Goal: Information Seeking & Learning: Find specific fact

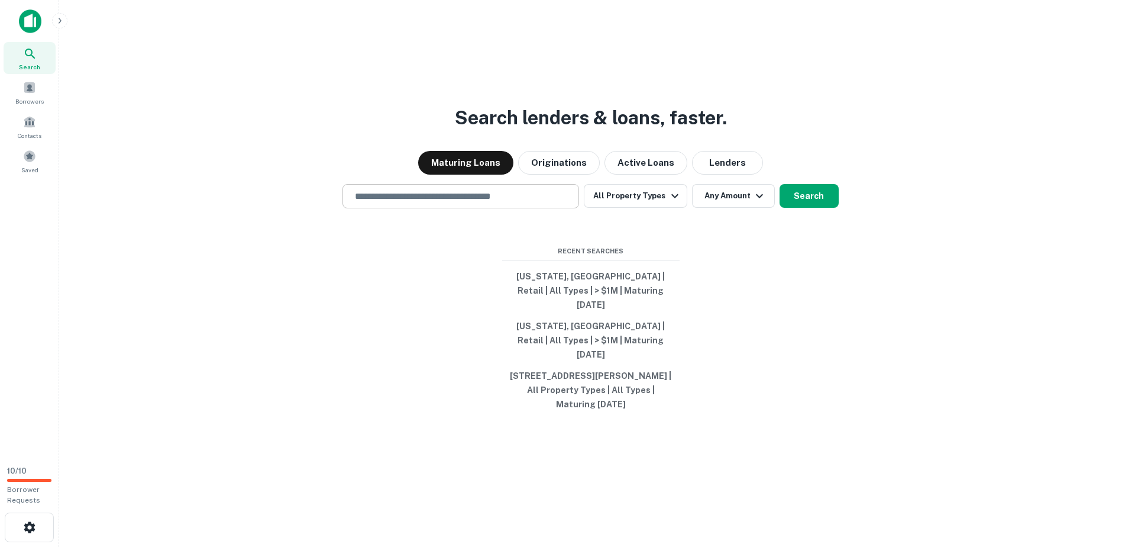
click at [464, 203] on input "text" at bounding box center [461, 196] width 226 height 14
click at [404, 201] on div "​" at bounding box center [461, 196] width 237 height 24
click at [404, 203] on input "text" at bounding box center [461, 196] width 226 height 14
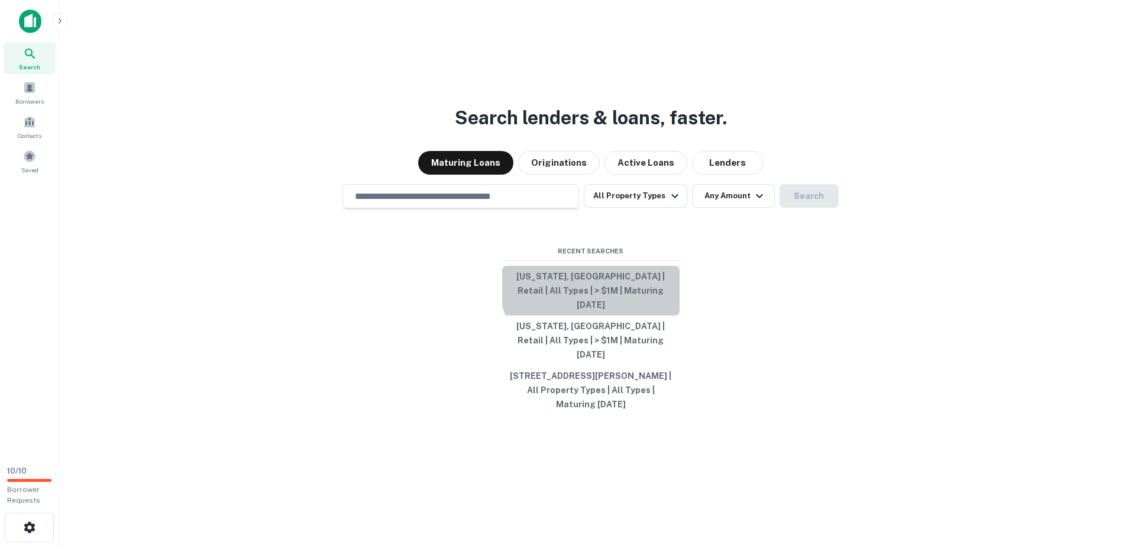
click at [604, 290] on button "Texas, USA | Retail | All Types | > $1M | Maturing In 6 Months" at bounding box center [590, 291] width 177 height 50
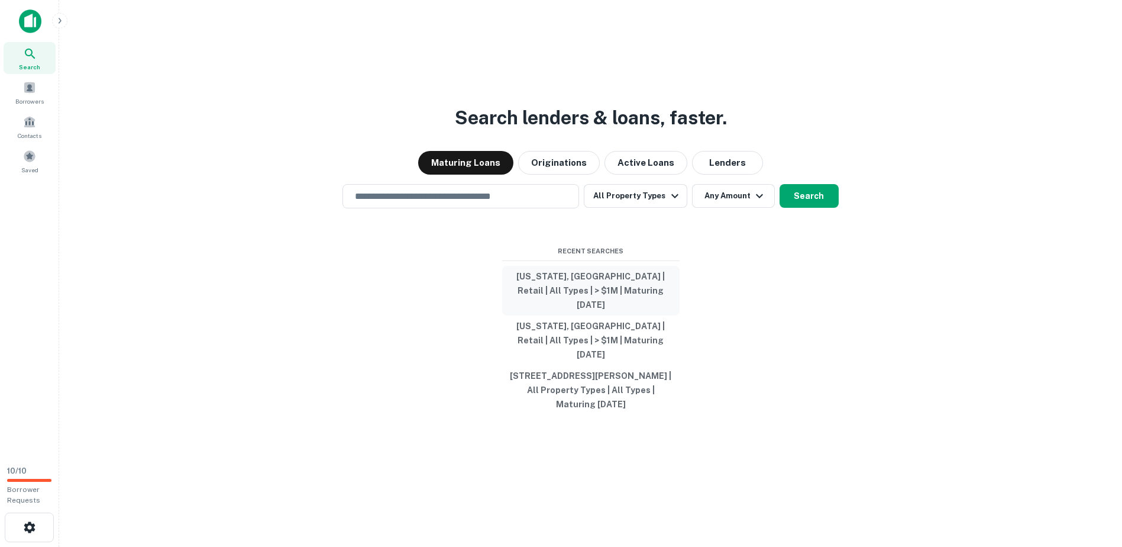
type input "**********"
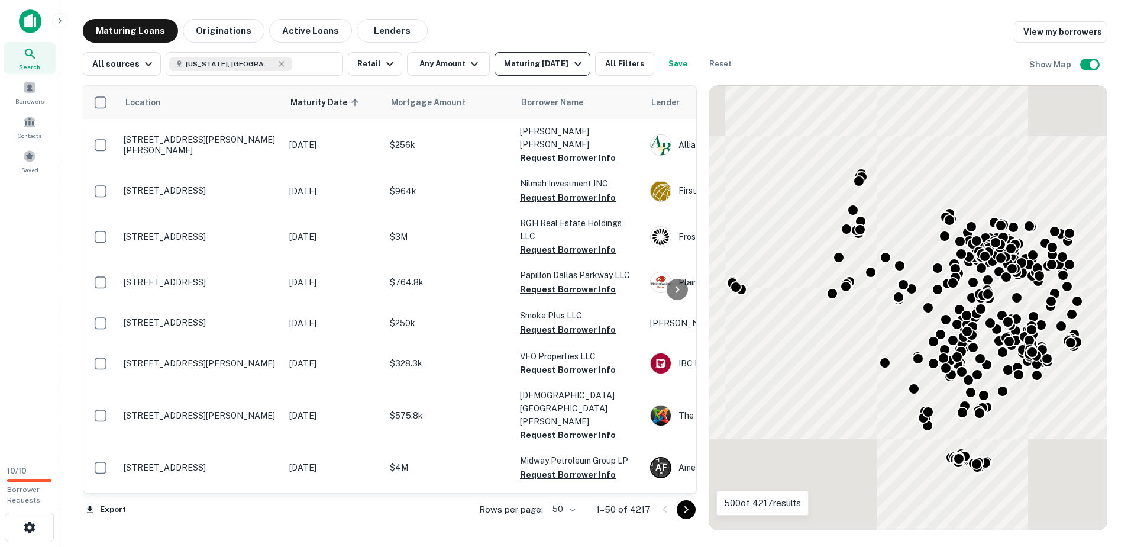
click at [531, 70] on button "Maturing In 6 Months" at bounding box center [542, 64] width 95 height 24
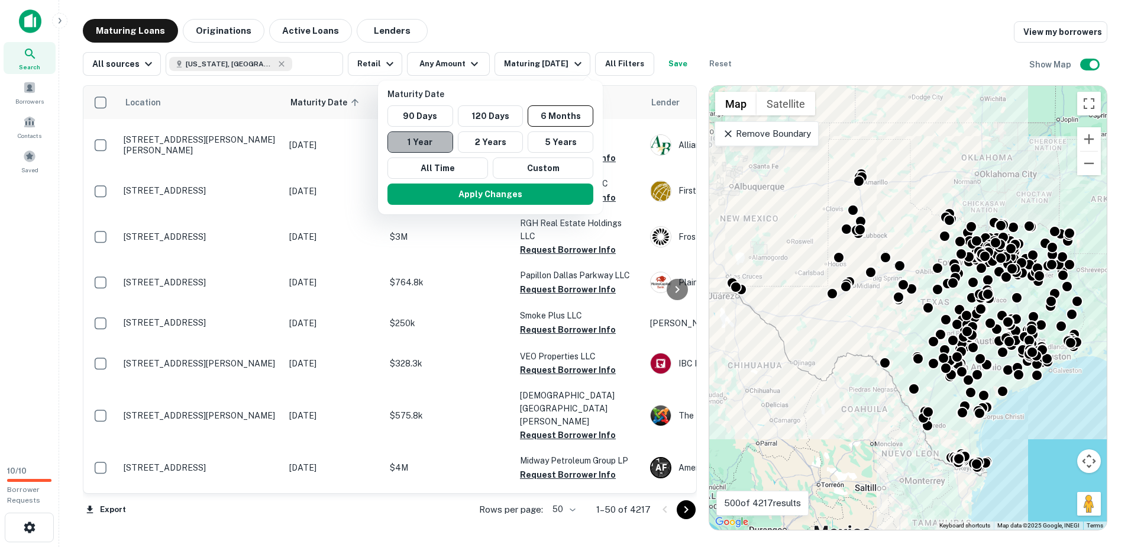
click at [429, 149] on button "1 Year" at bounding box center [420, 141] width 66 height 21
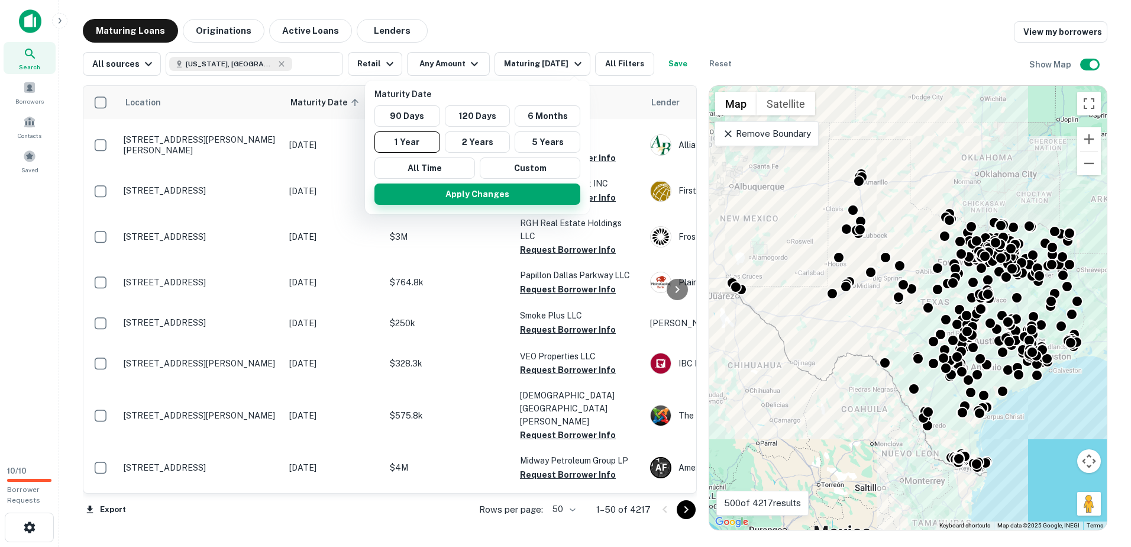
click at [457, 192] on button "Apply Changes" at bounding box center [477, 193] width 206 height 21
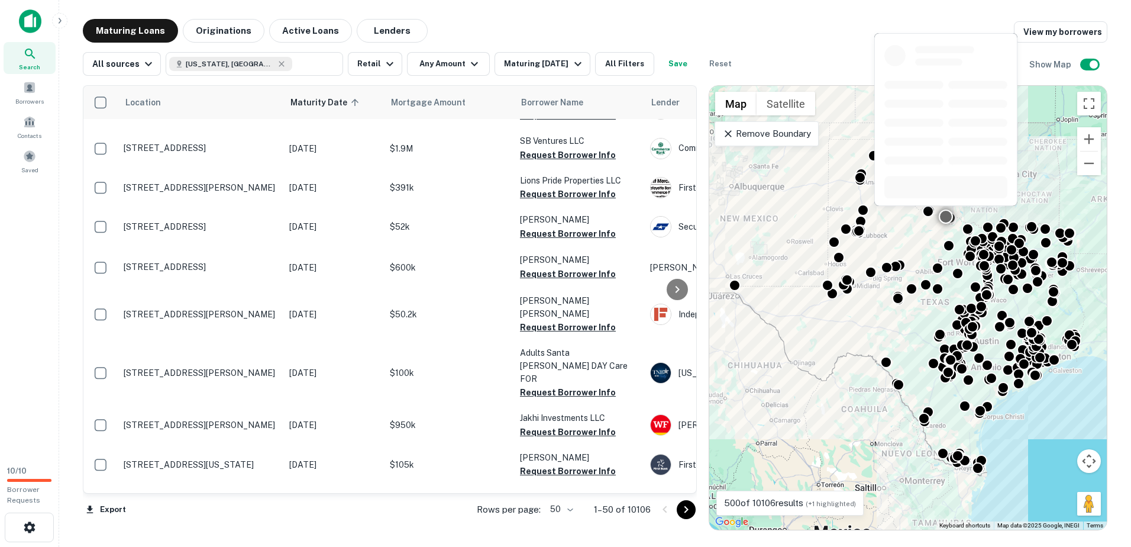
scroll to position [473, 0]
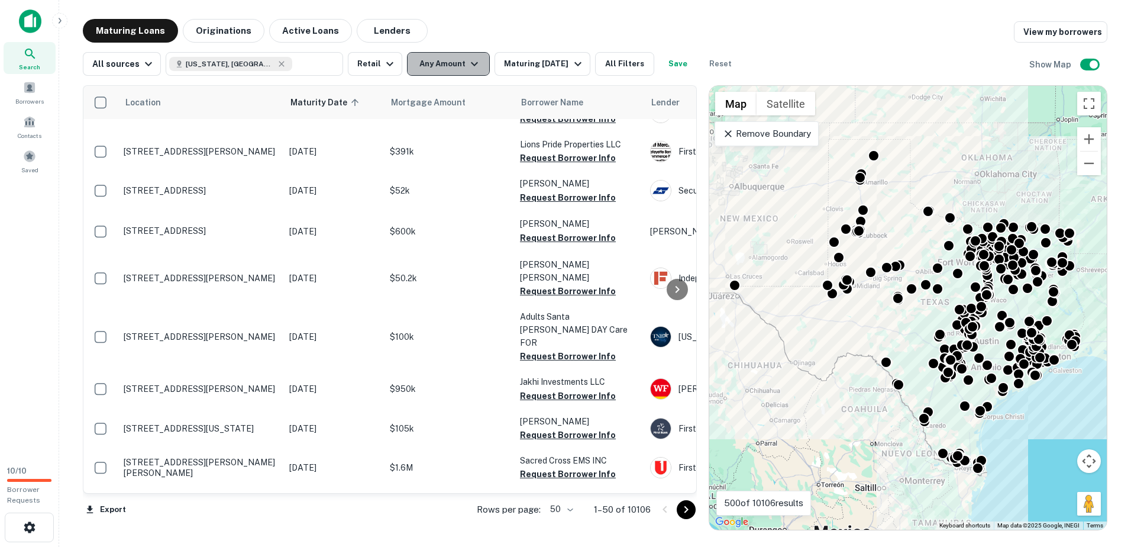
click at [457, 66] on button "Any Amount" at bounding box center [448, 64] width 83 height 24
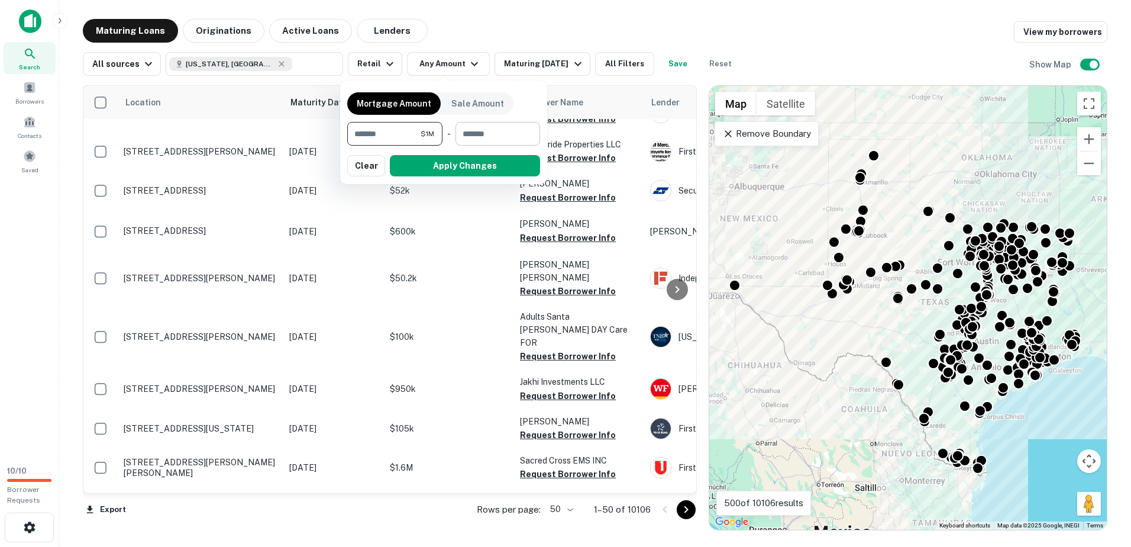
type input "*******"
click at [464, 139] on input "number" at bounding box center [494, 134] width 76 height 24
click at [454, 172] on button "Apply Changes" at bounding box center [465, 165] width 150 height 21
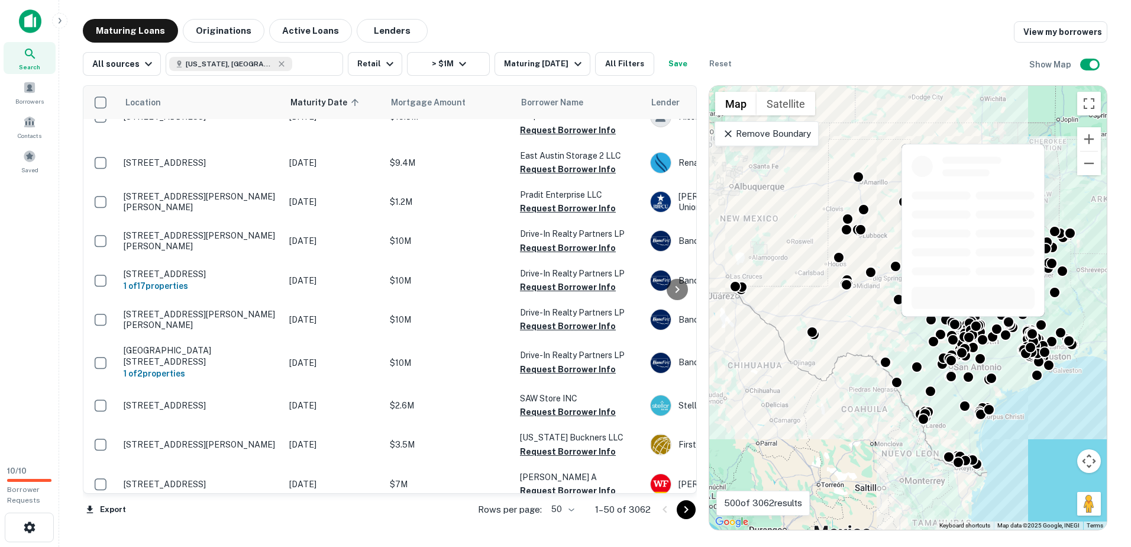
scroll to position [1361, 0]
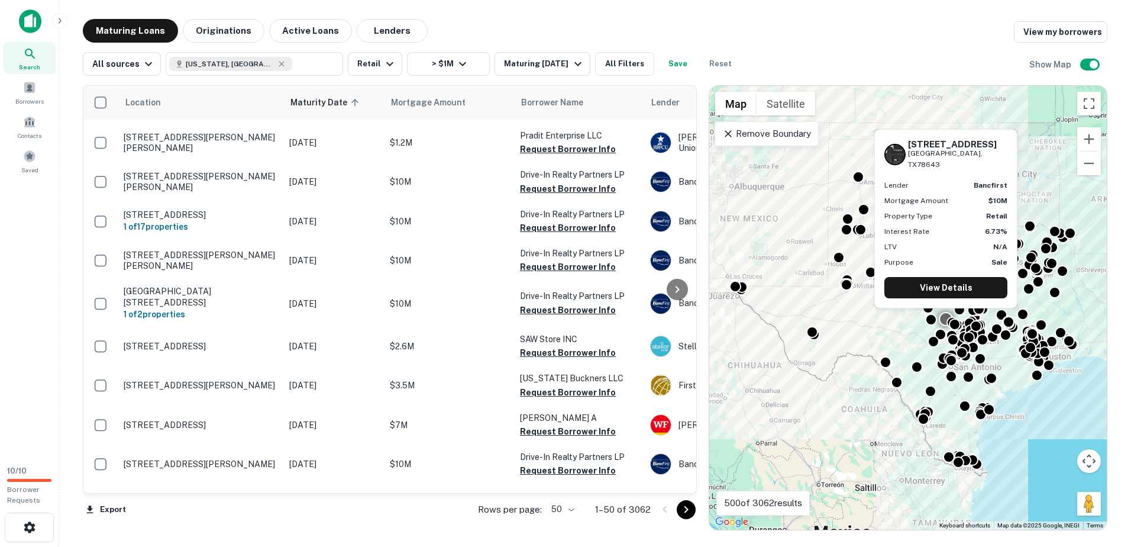
drag, startPoint x: 194, startPoint y: 437, endPoint x: 28, endPoint y: 415, distance: 167.7
click at [28, 415] on div "Search Borrowers Contacts Saved" at bounding box center [29, 228] width 59 height 456
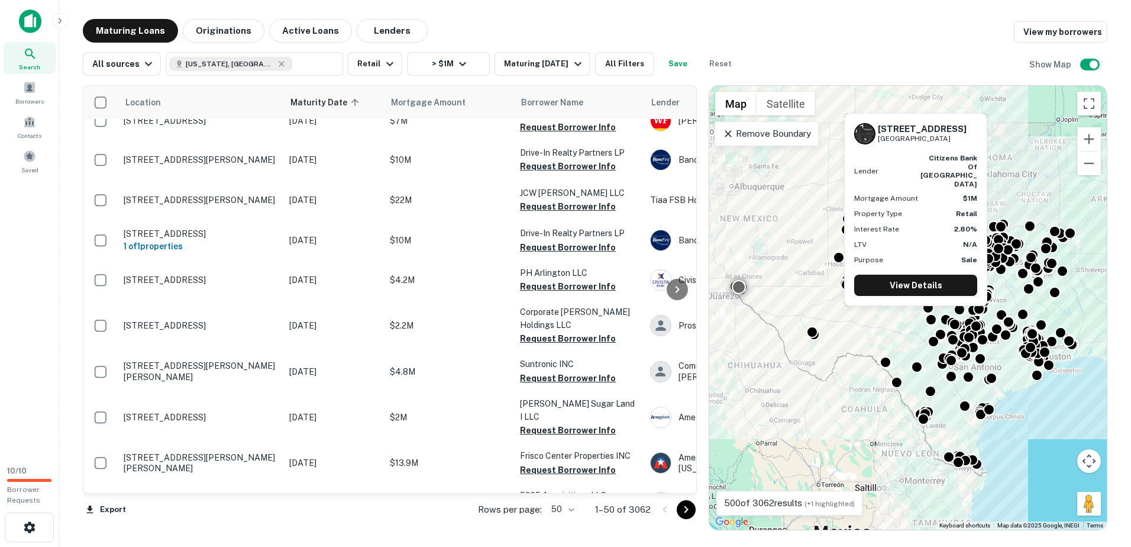
scroll to position [1666, 0]
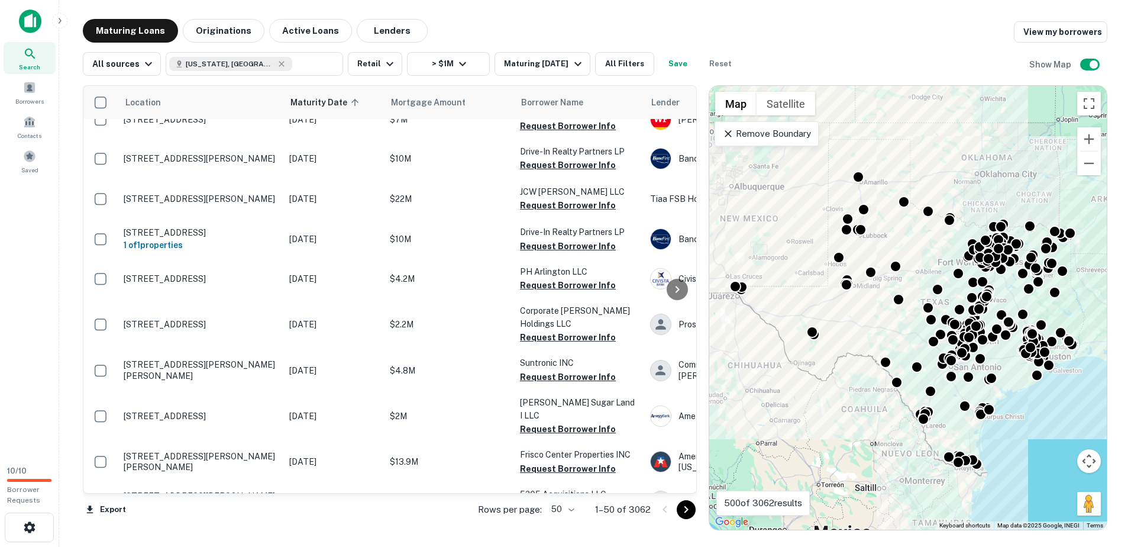
click at [689, 511] on icon "Go to next page" at bounding box center [686, 509] width 14 height 14
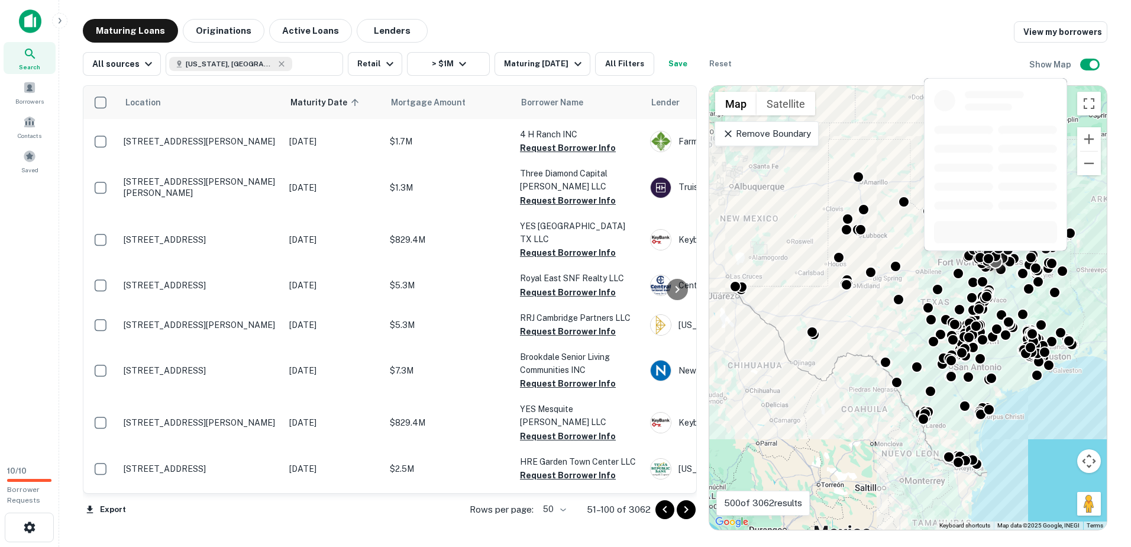
scroll to position [1361, 0]
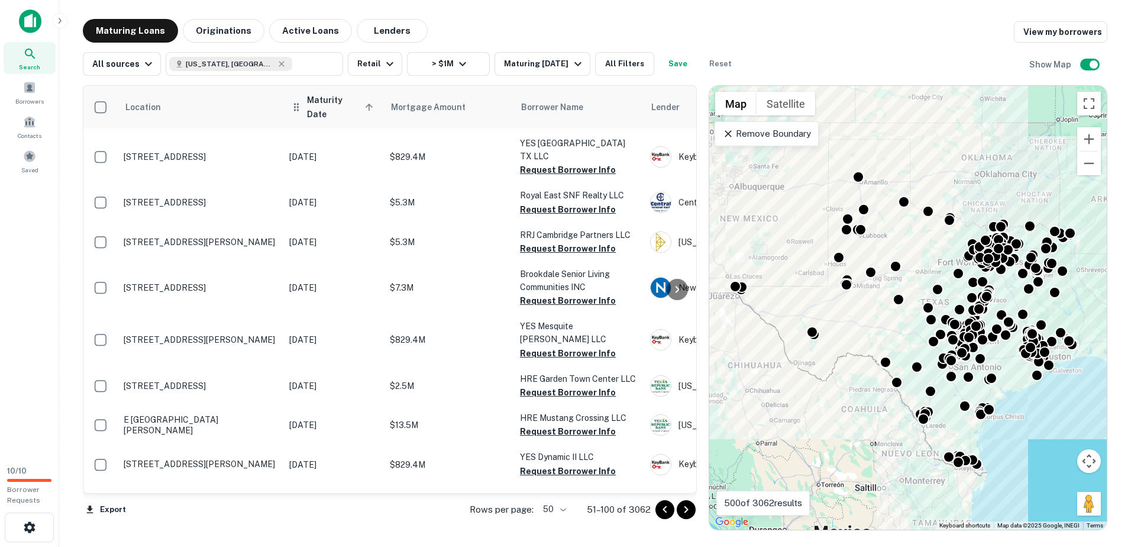
click at [340, 105] on span "Maturity Date sorted ascending" at bounding box center [342, 107] width 70 height 28
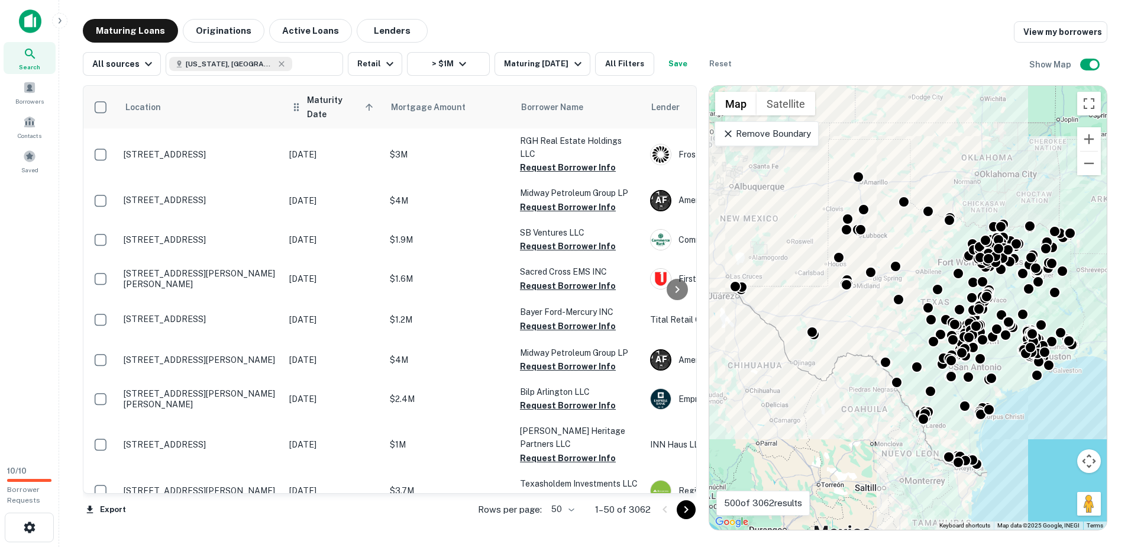
click at [344, 101] on span "Maturity Date sorted ascending" at bounding box center [342, 107] width 70 height 28
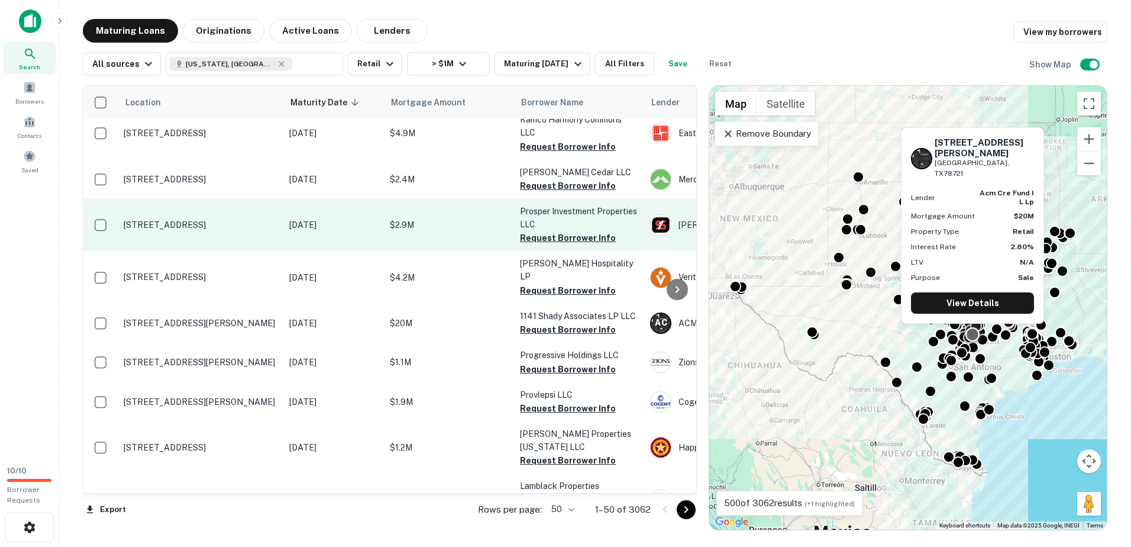
scroll to position [1805, 0]
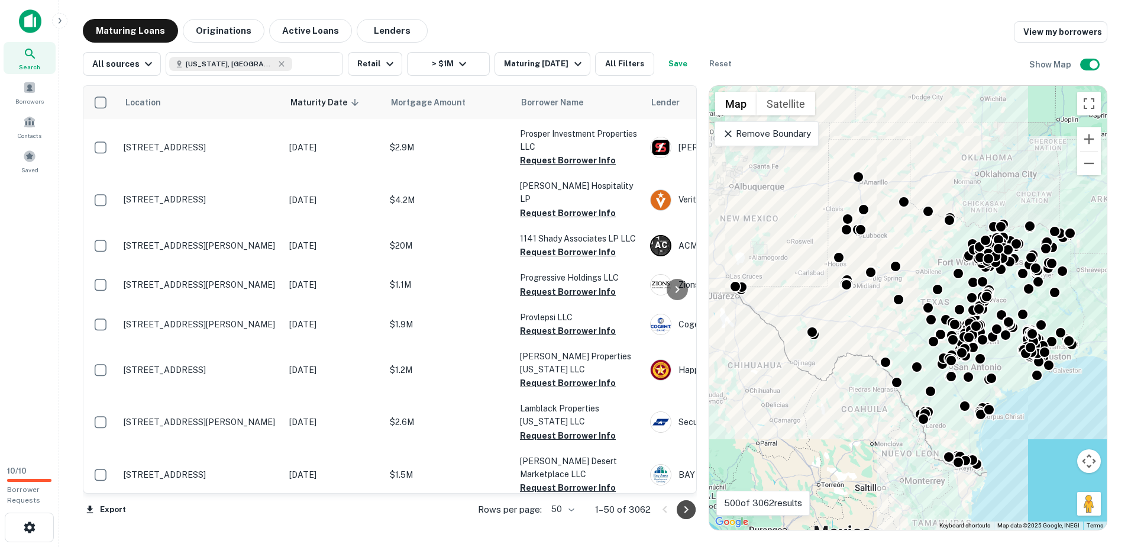
click at [688, 513] on icon "Go to next page" at bounding box center [686, 509] width 14 height 14
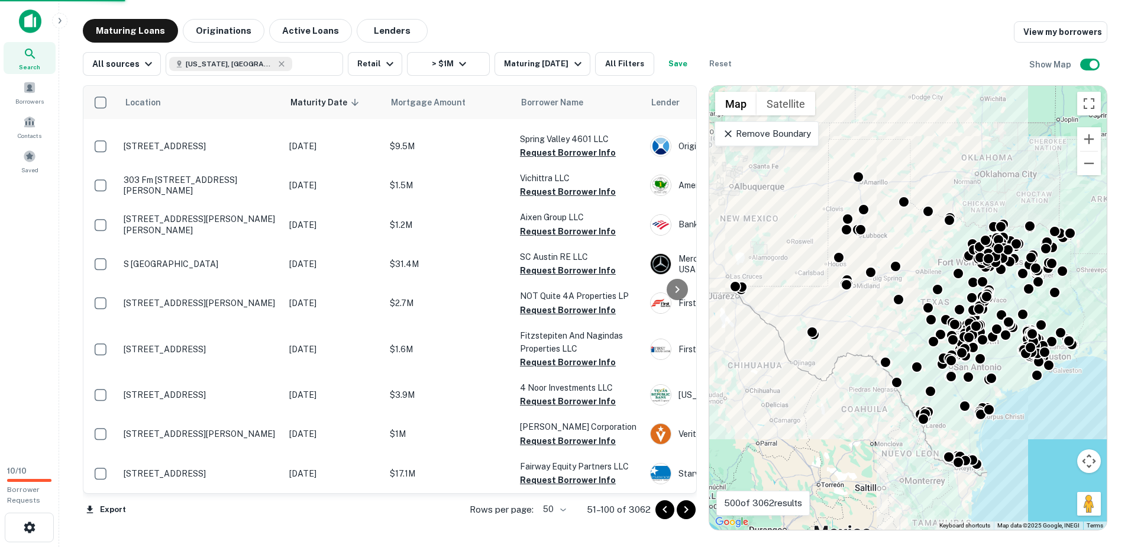
scroll to position [1697, 0]
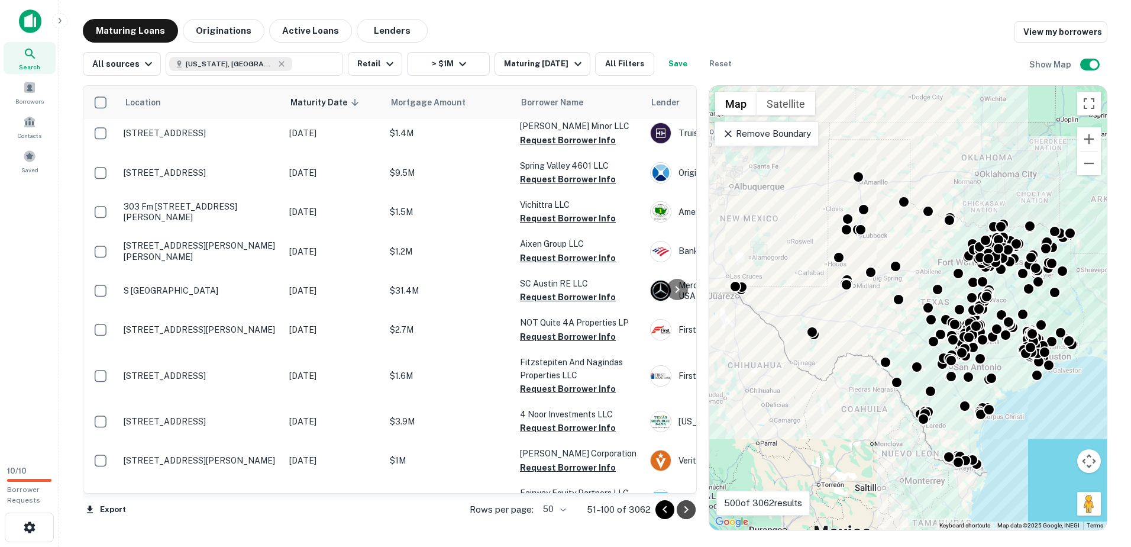
click at [688, 516] on icon "Go to next page" at bounding box center [686, 509] width 14 height 14
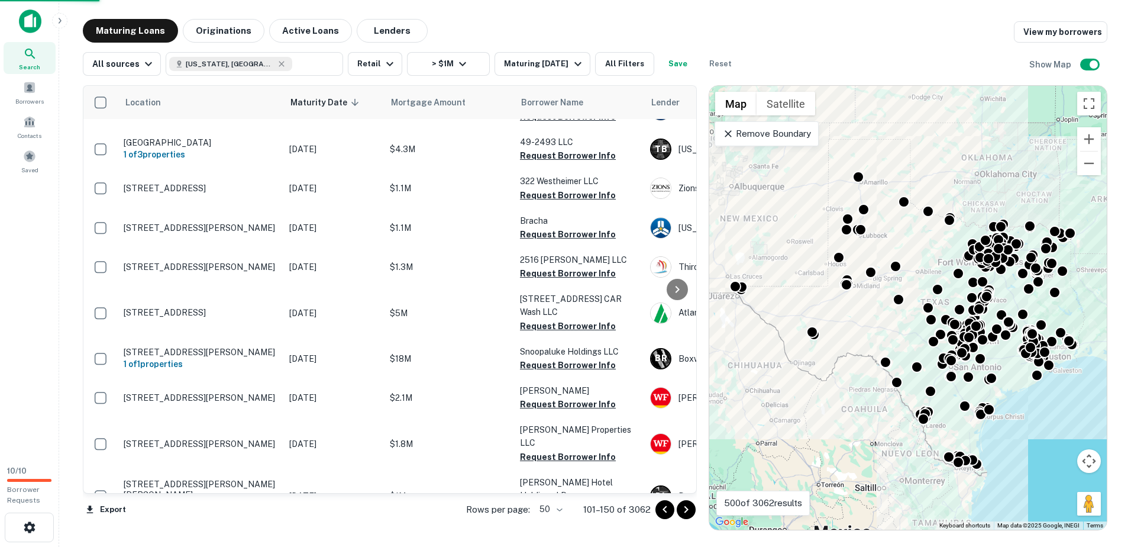
scroll to position [1692, 0]
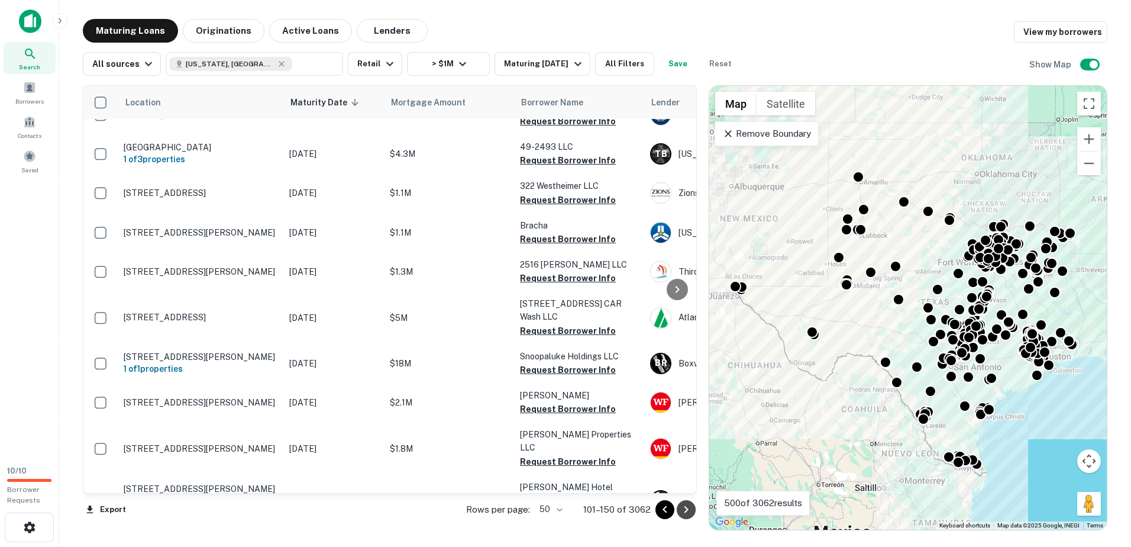
click at [684, 512] on icon "Go to next page" at bounding box center [686, 509] width 14 height 14
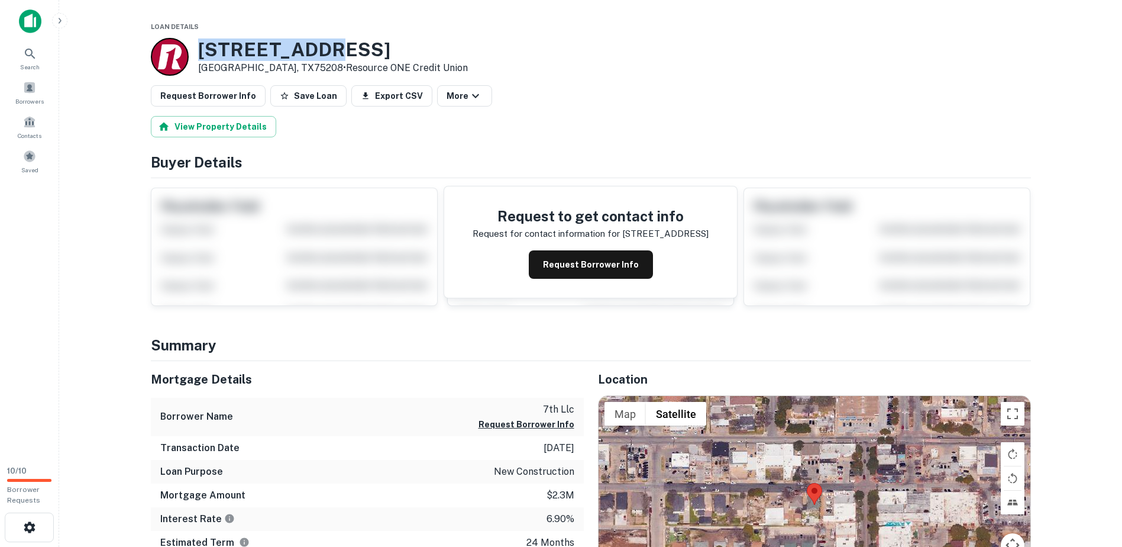
drag, startPoint x: 198, startPoint y: 44, endPoint x: 340, endPoint y: 43, distance: 142.0
click at [340, 43] on h3 "[STREET_ADDRESS]" at bounding box center [333, 49] width 270 height 22
drag, startPoint x: 340, startPoint y: 43, endPoint x: 295, endPoint y: 53, distance: 46.6
copy h3 "[STREET_ADDRESS]"
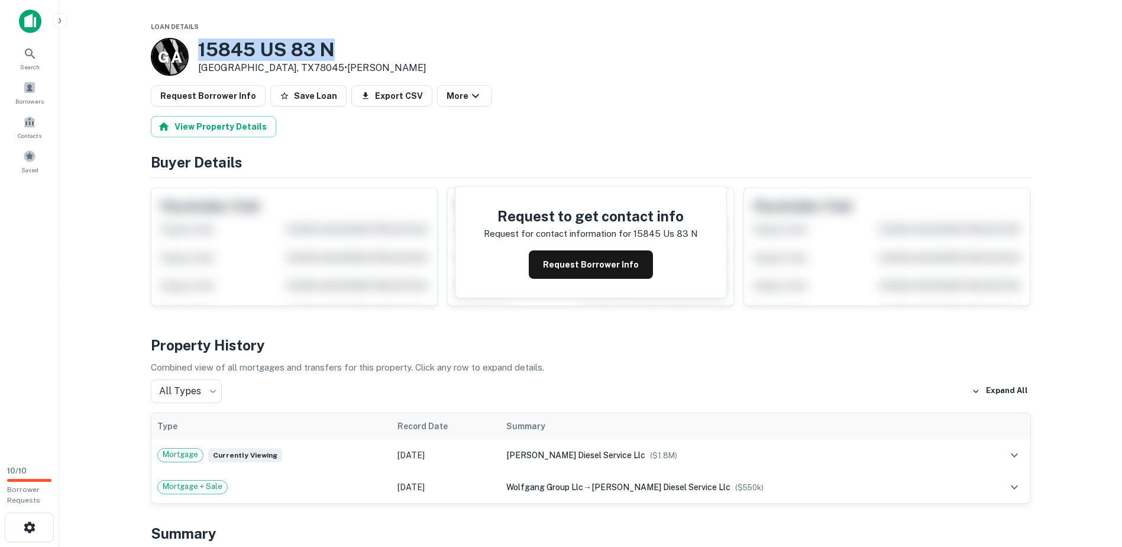
drag, startPoint x: 344, startPoint y: 49, endPoint x: 198, endPoint y: 46, distance: 146.1
click at [198, 46] on h3 "15845 US 83 N" at bounding box center [312, 49] width 228 height 22
drag, startPoint x: 198, startPoint y: 46, endPoint x: 234, endPoint y: 47, distance: 35.5
copy h3 "15845 US 83 N"
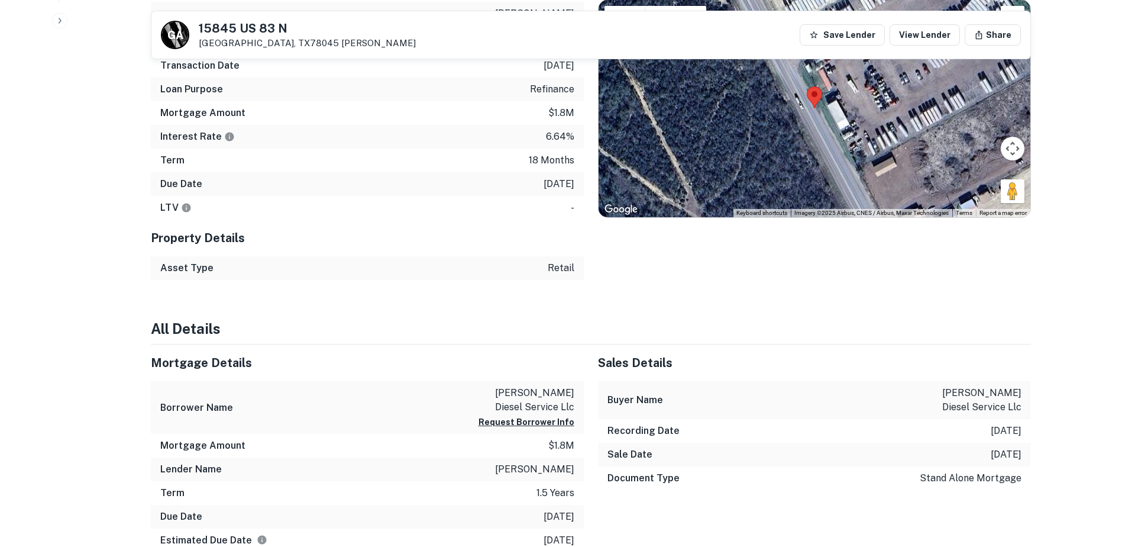
scroll to position [237, 0]
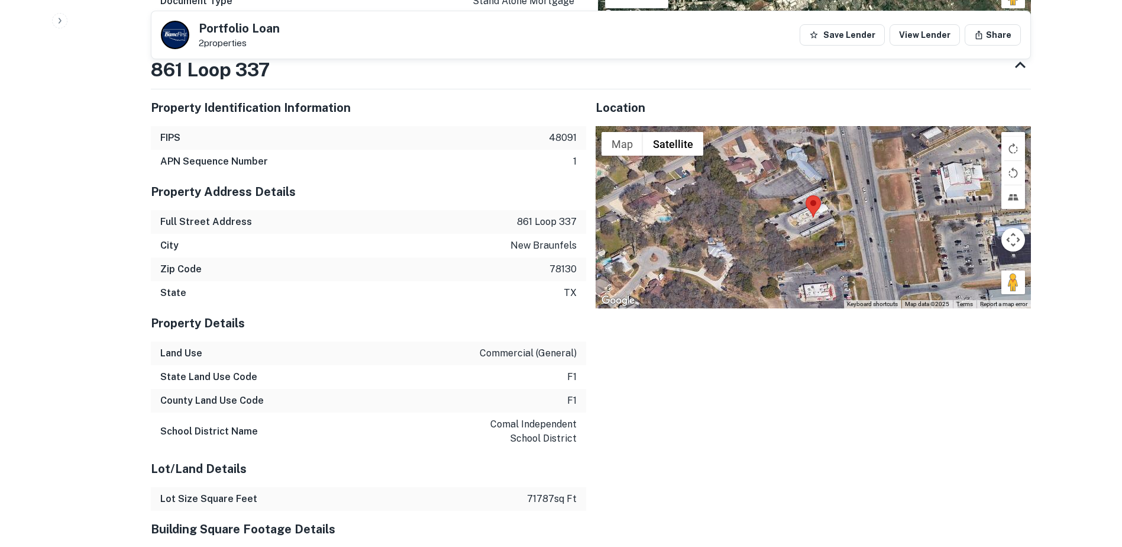
scroll to position [887, 0]
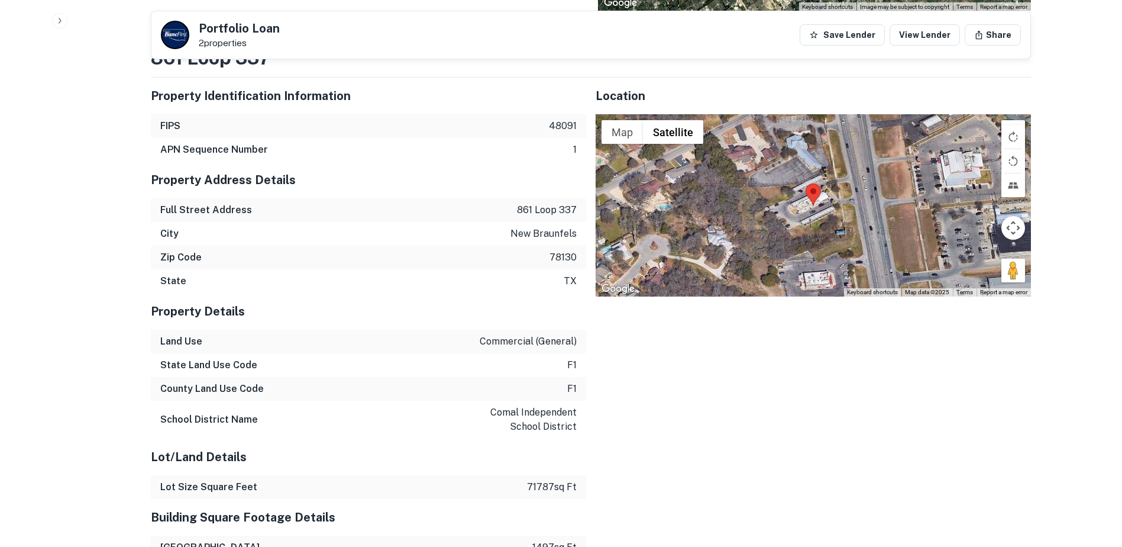
click at [519, 216] on p "861 loop 337" at bounding box center [547, 210] width 60 height 14
drag, startPoint x: 516, startPoint y: 207, endPoint x: 577, endPoint y: 241, distance: 70.2
click at [577, 241] on div "Property Address Details Full Street Address 861 loop 337 City new braunfels Zi…" at bounding box center [368, 226] width 435 height 131
drag, startPoint x: 577, startPoint y: 241, endPoint x: 557, endPoint y: 233, distance: 22.1
copy div "861 loop 337 City new braunfels"
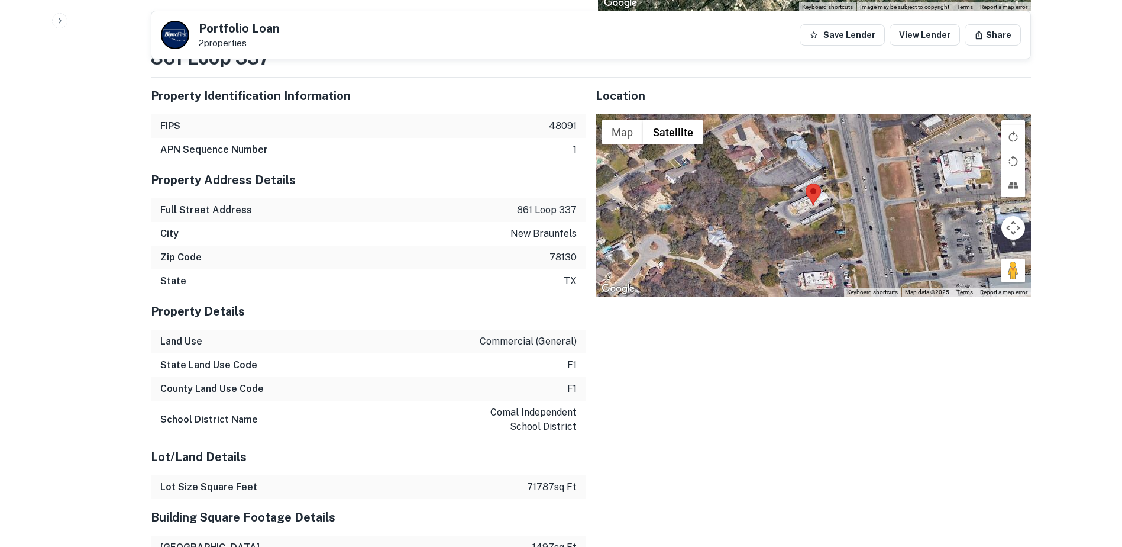
click at [419, 361] on div "State Land Use Code f1" at bounding box center [368, 365] width 435 height 24
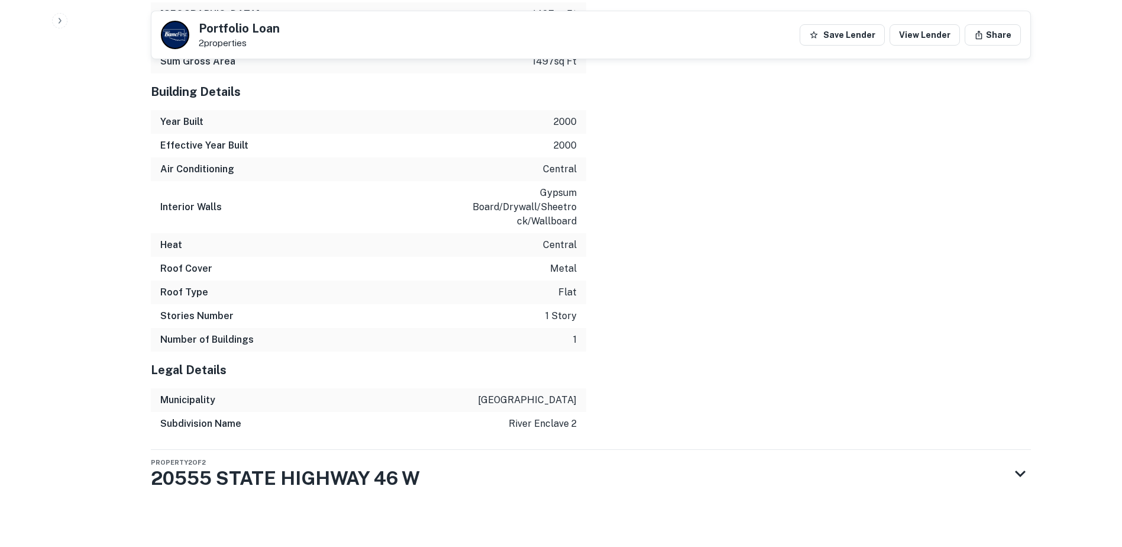
scroll to position [1427, 0]
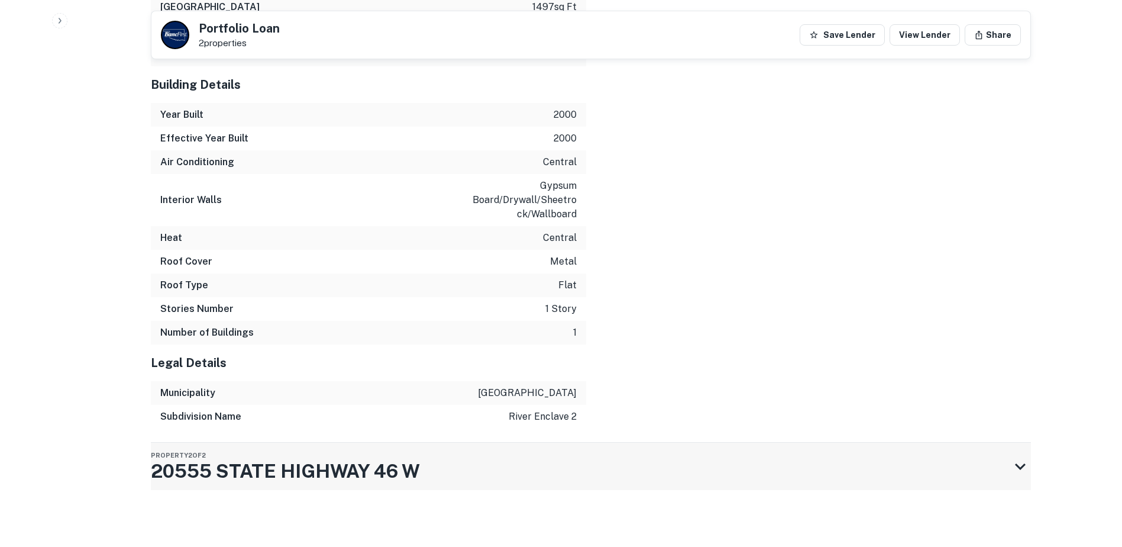
click at [998, 465] on div "Property 2 of 2 20555 STATE HIGHWAY 46 W" at bounding box center [580, 465] width 859 height 47
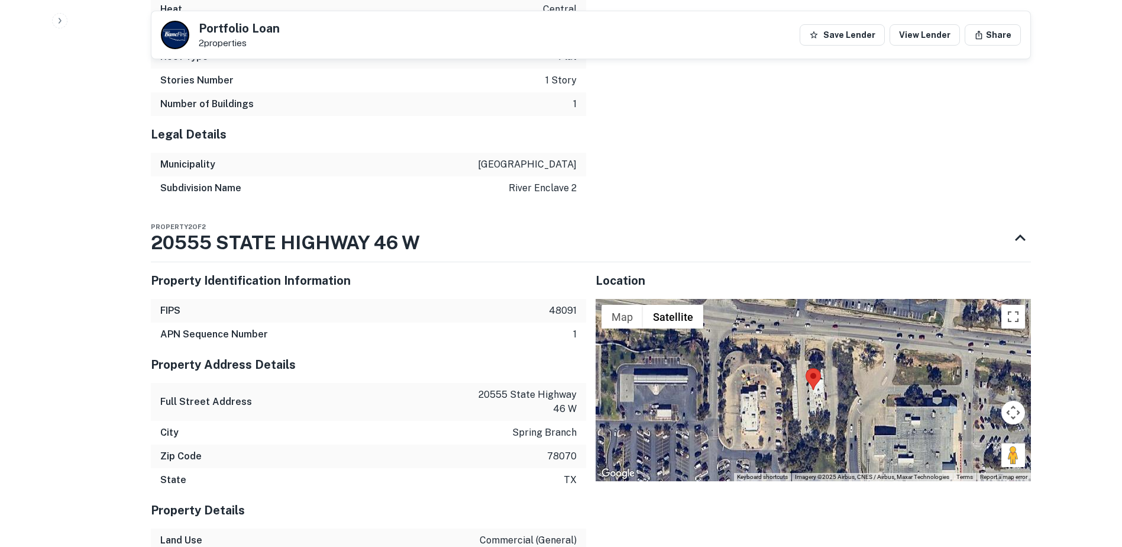
scroll to position [1656, 0]
drag, startPoint x: 485, startPoint y: 390, endPoint x: 555, endPoint y: 397, distance: 70.1
click at [555, 397] on p "20555 state highway 46 w" at bounding box center [523, 401] width 106 height 28
drag, startPoint x: 555, startPoint y: 397, endPoint x: 482, endPoint y: 396, distance: 72.8
click at [482, 396] on p "20555 state highway 46 w" at bounding box center [523, 401] width 106 height 28
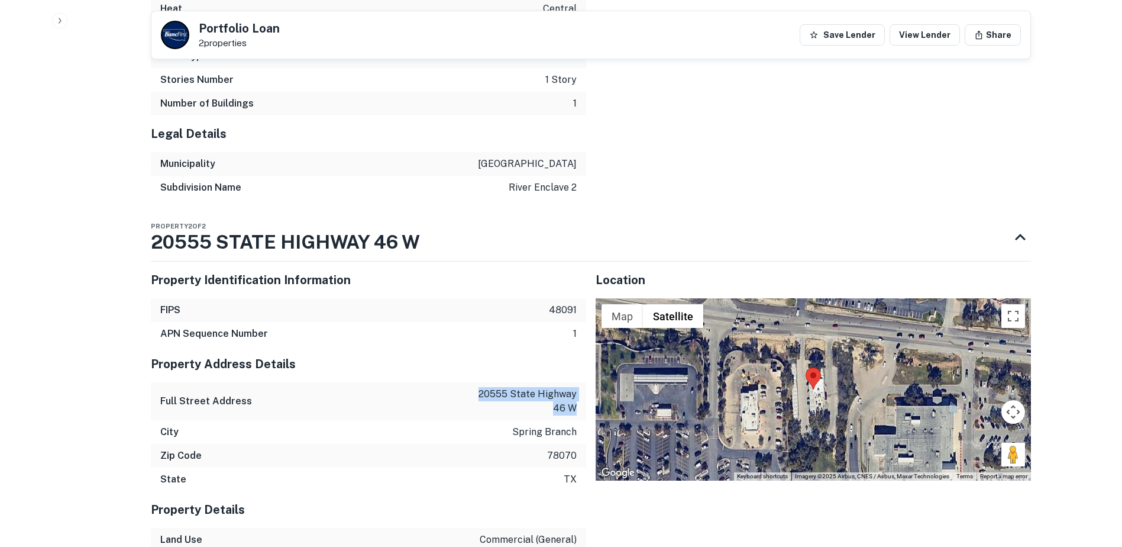
drag, startPoint x: 477, startPoint y: 392, endPoint x: 577, endPoint y: 409, distance: 101.0
click at [577, 409] on div "Full Street Address 20555 state highway 46 w" at bounding box center [368, 401] width 435 height 38
copy p "20555 state highway 46 w"
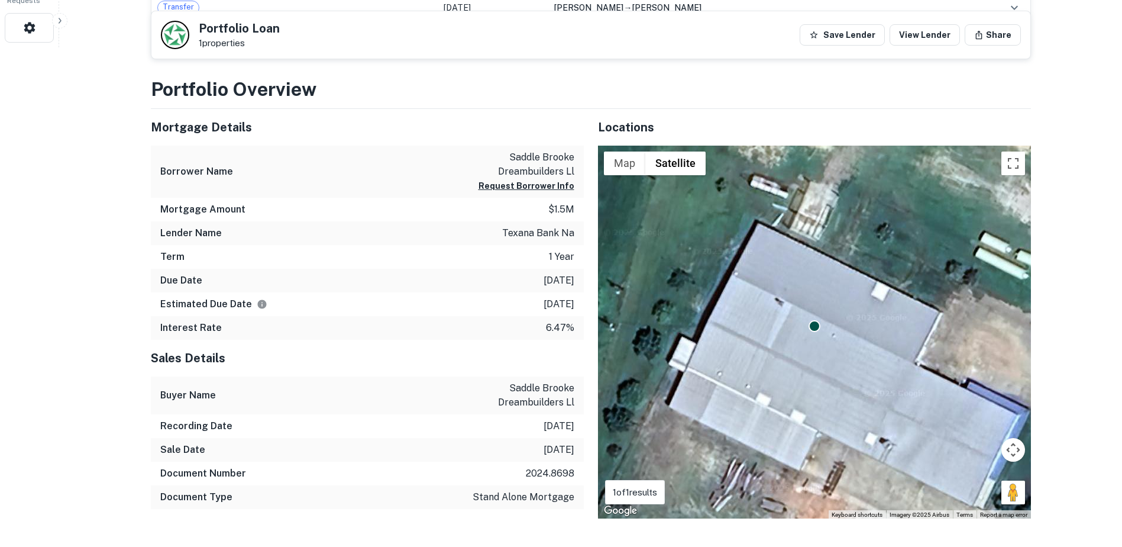
scroll to position [651, 0]
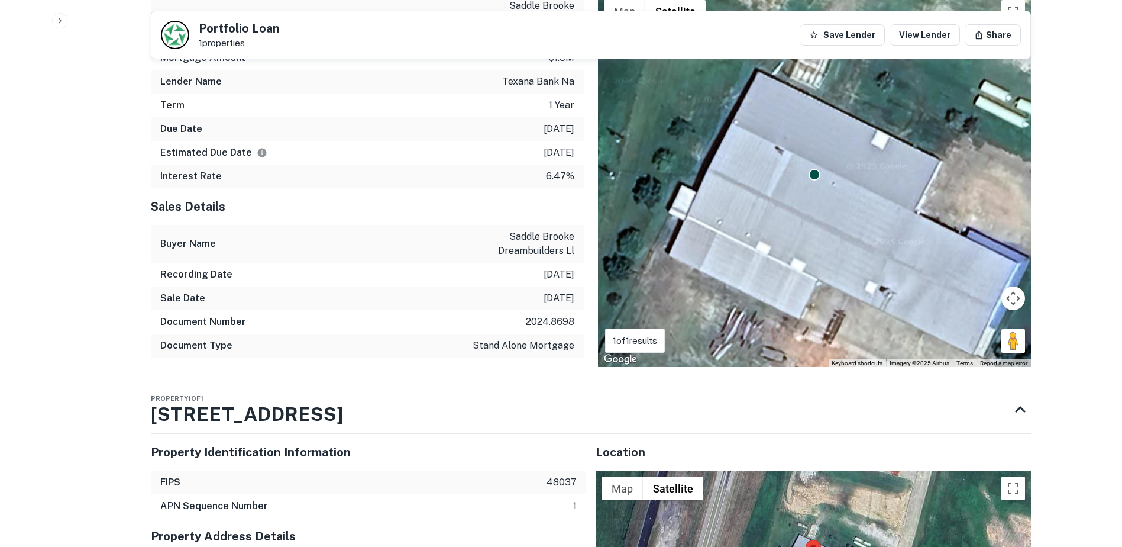
drag, startPoint x: 305, startPoint y: 418, endPoint x: 168, endPoint y: 474, distance: 148.3
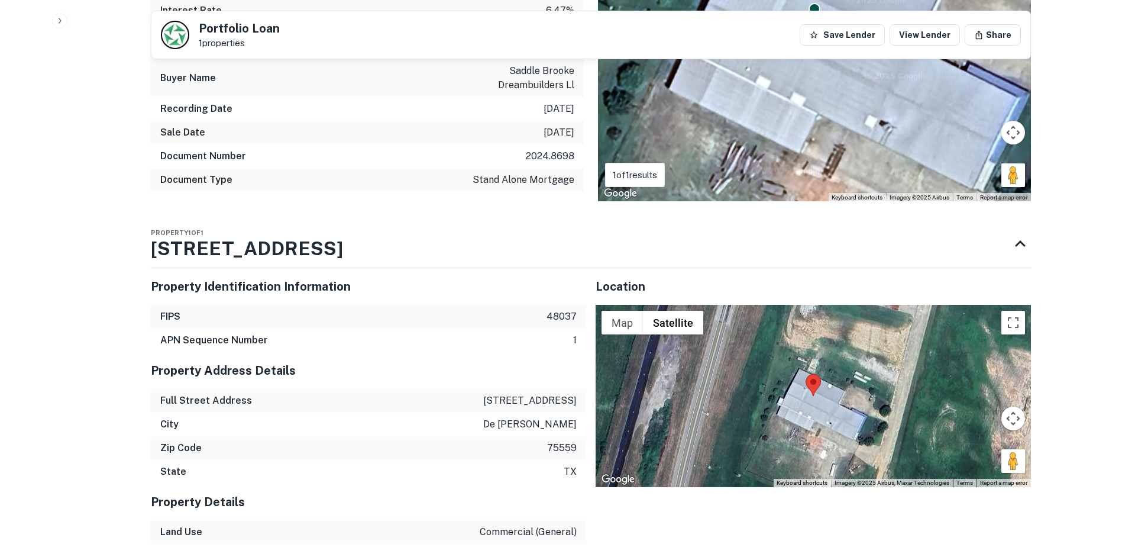
scroll to position [828, 0]
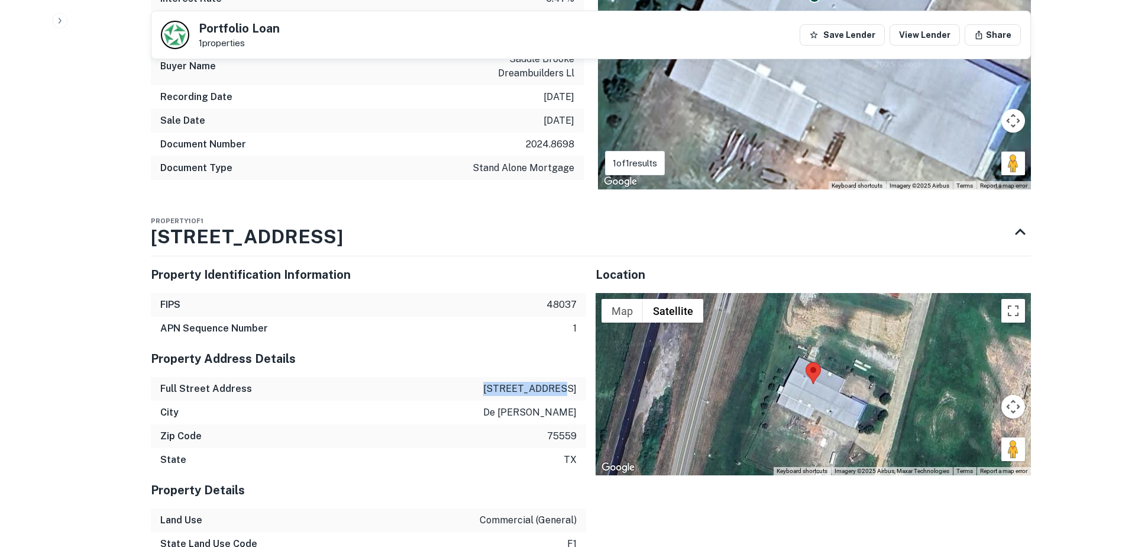
drag, startPoint x: 524, startPoint y: 390, endPoint x: 577, endPoint y: 392, distance: 53.3
click at [577, 392] on div "Full Street Address 130 liberty dr" at bounding box center [368, 389] width 435 height 24
copy p "130 liberty dr"
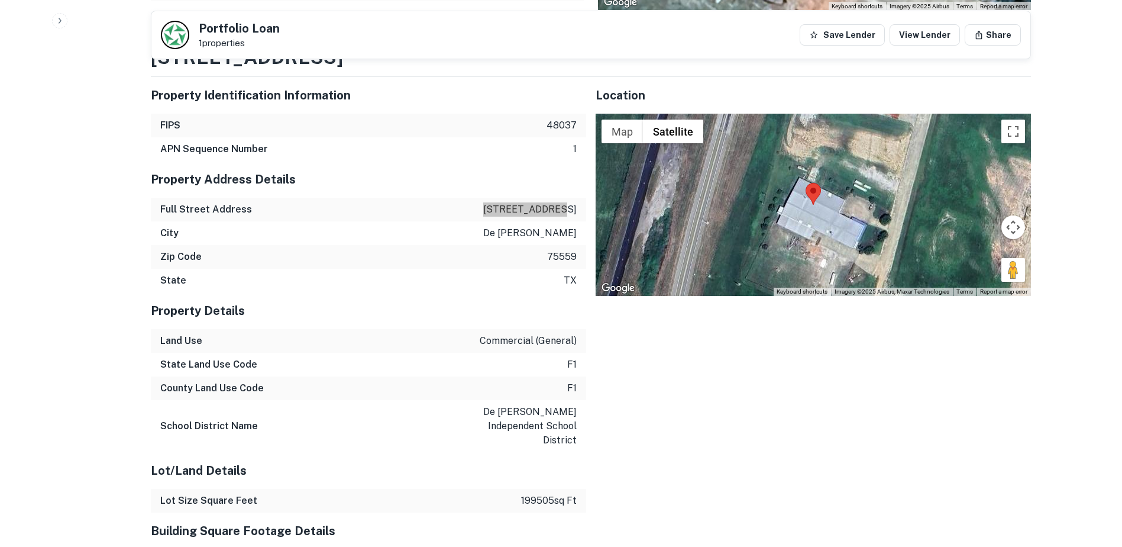
scroll to position [1006, 0]
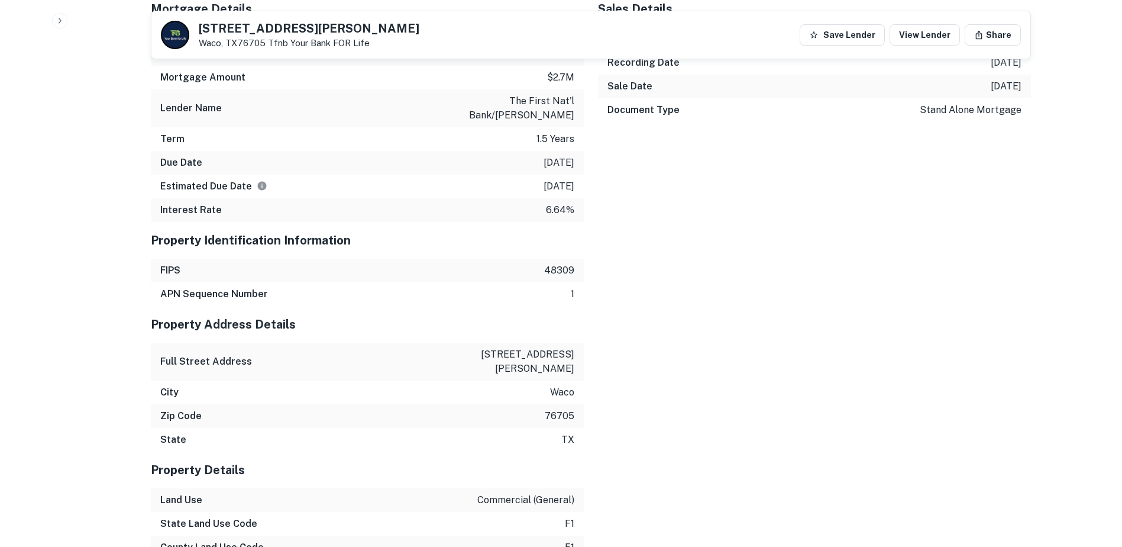
scroll to position [1065, 0]
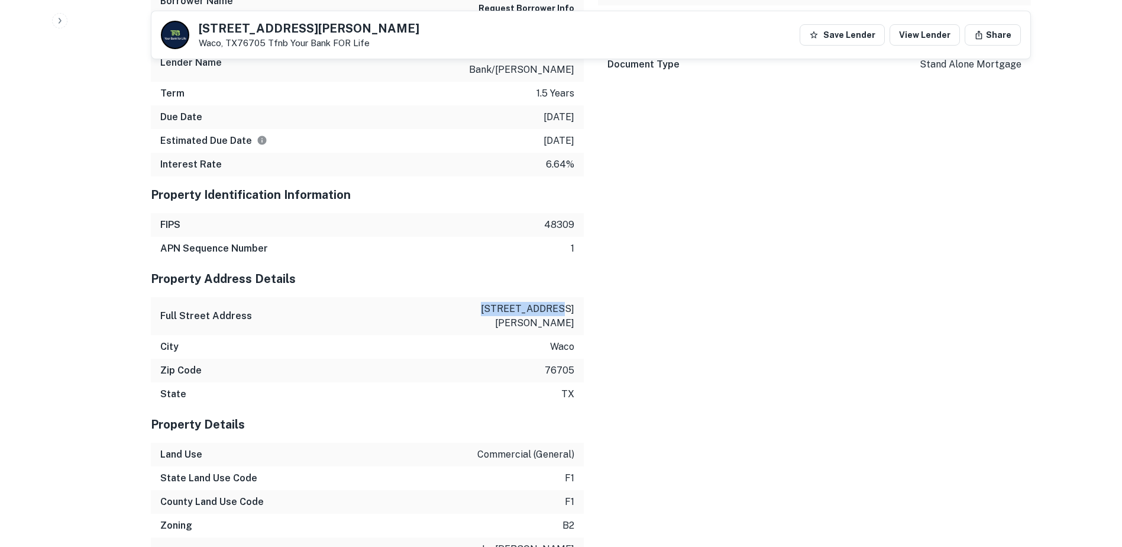
drag, startPoint x: 510, startPoint y: 305, endPoint x: 576, endPoint y: 309, distance: 66.4
click at [576, 309] on div "Full Street Address [STREET_ADDRESS][PERSON_NAME]" at bounding box center [367, 316] width 433 height 38
copy p "[STREET_ADDRESS][PERSON_NAME]"
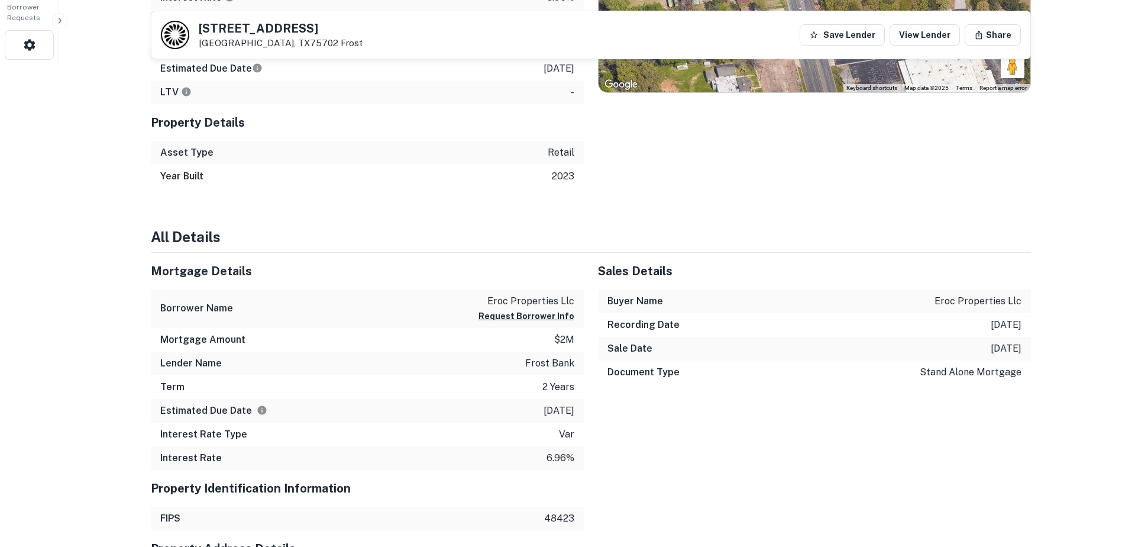
scroll to position [592, 0]
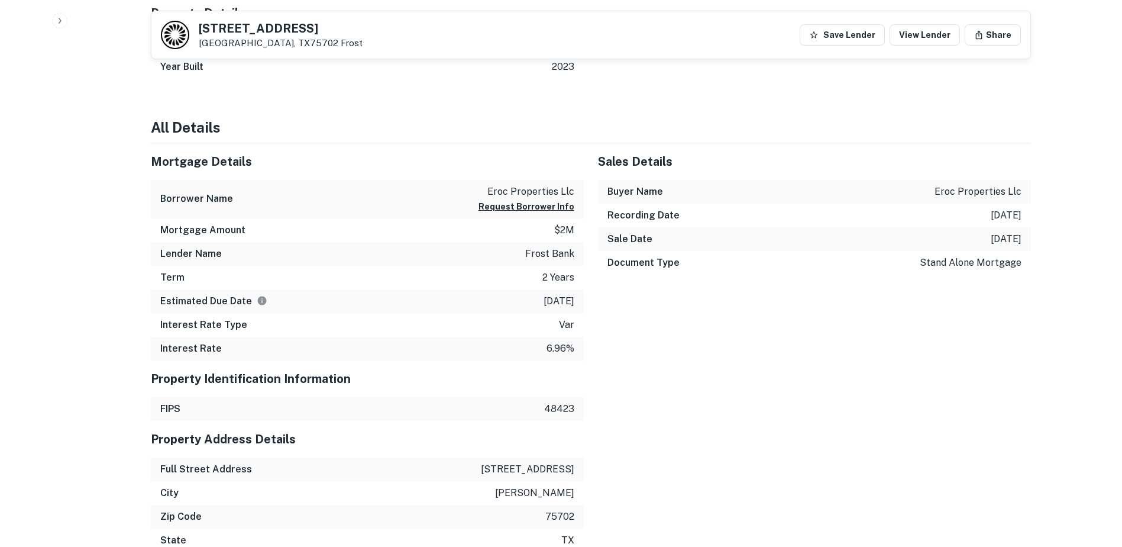
drag, startPoint x: 476, startPoint y: 466, endPoint x: 575, endPoint y: 468, distance: 98.8
click at [575, 468] on div "Full Street Address 3468 pointe north dr" at bounding box center [367, 469] width 433 height 24
copy p "3468 pointe north dr"
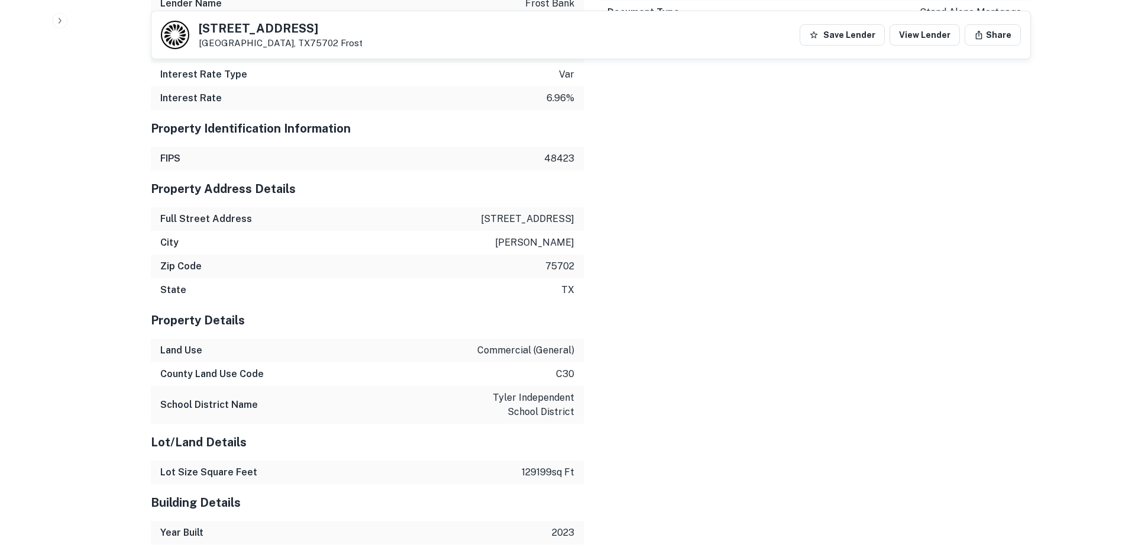
scroll to position [850, 0]
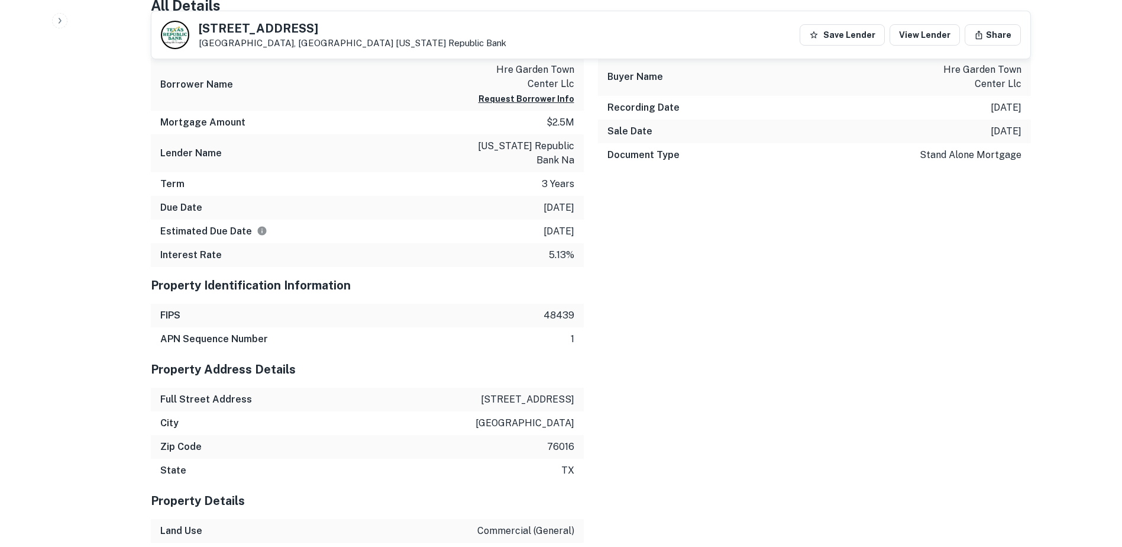
scroll to position [1006, 0]
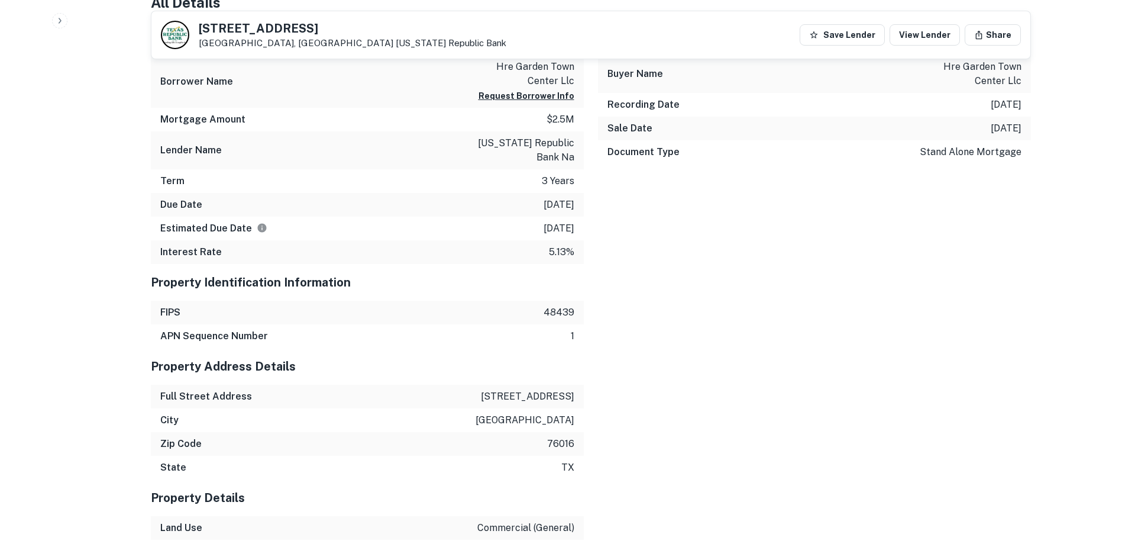
drag, startPoint x: 474, startPoint y: 379, endPoint x: 572, endPoint y: 394, distance: 99.3
click at [572, 394] on p "[STREET_ADDRESS]" at bounding box center [527, 396] width 93 height 14
copy p "[STREET_ADDRESS]"
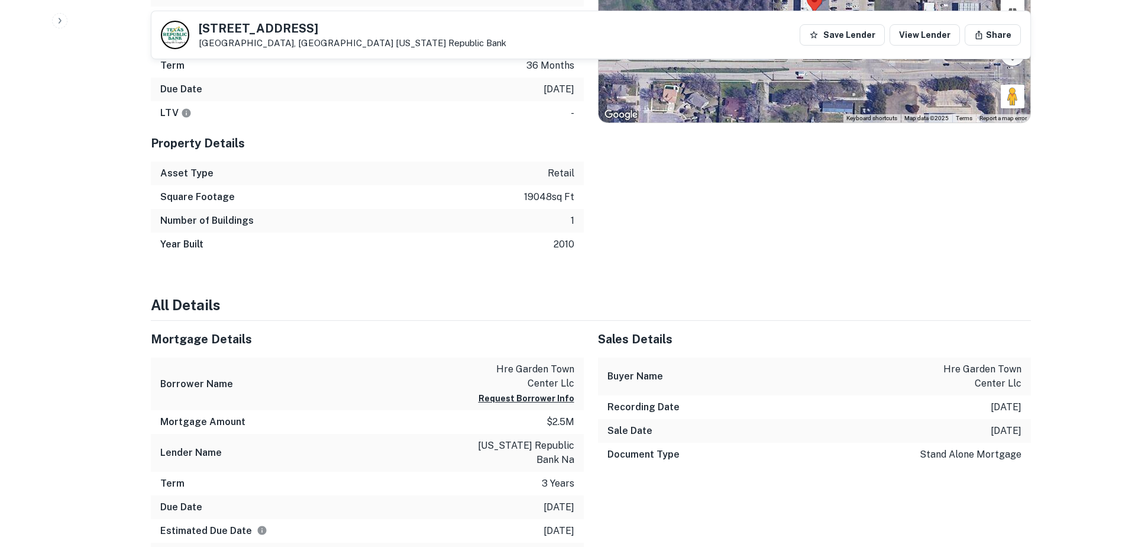
scroll to position [710, 0]
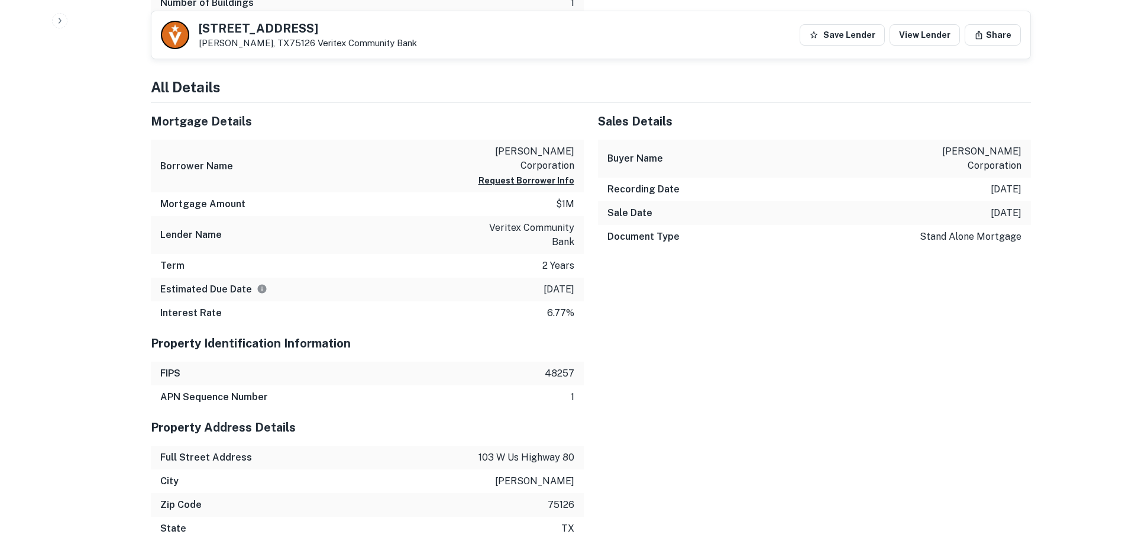
scroll to position [947, 0]
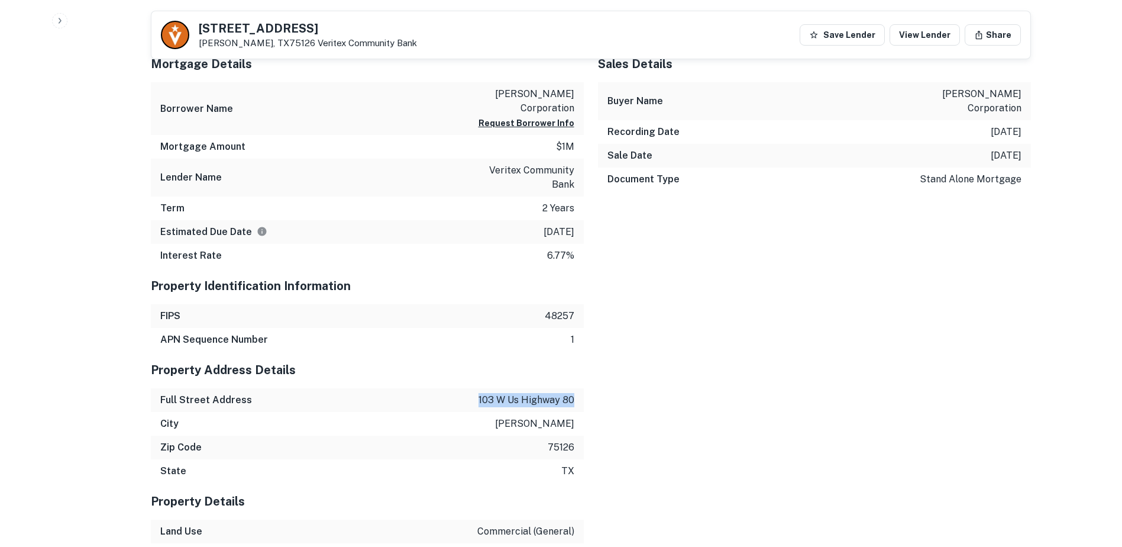
drag, startPoint x: 472, startPoint y: 366, endPoint x: 584, endPoint y: 372, distance: 112.5
copy p "103 w us highway 80"
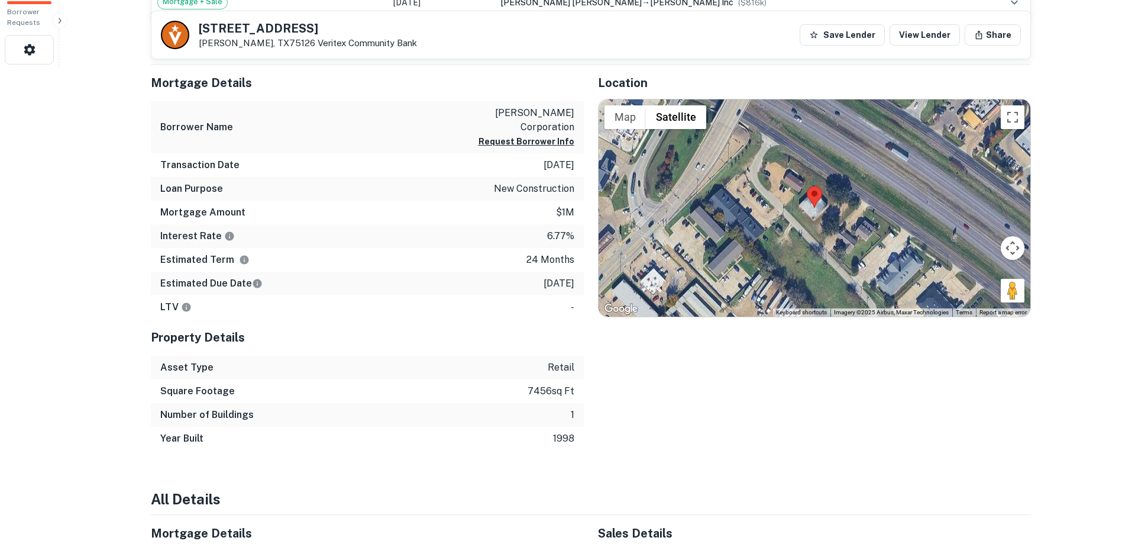
scroll to position [355, 0]
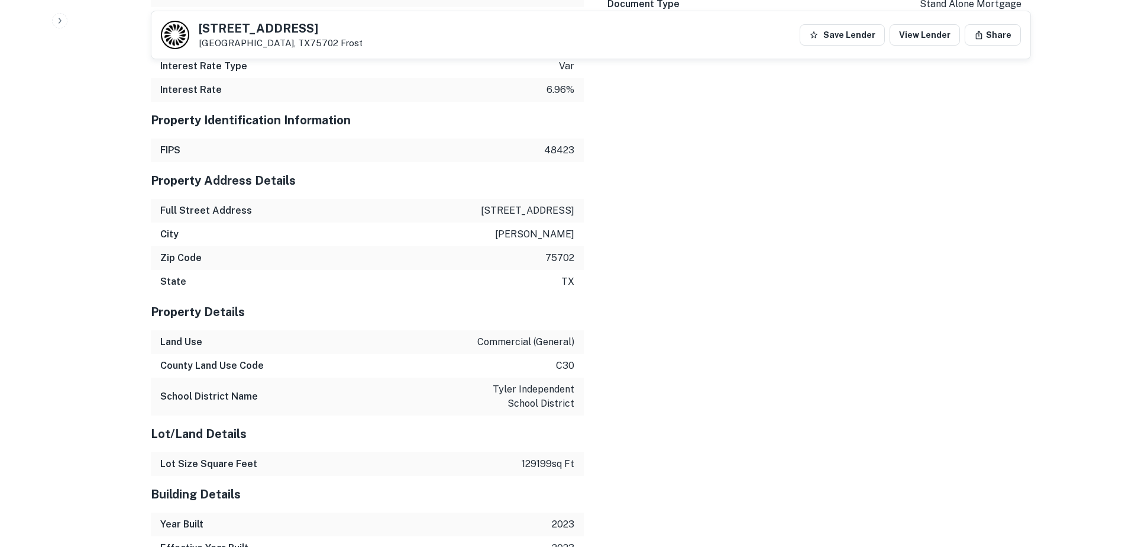
click at [734, 385] on div "Mortgage Details Borrower Name eroc properties llc Request Borrower Info Mortga…" at bounding box center [584, 276] width 894 height 783
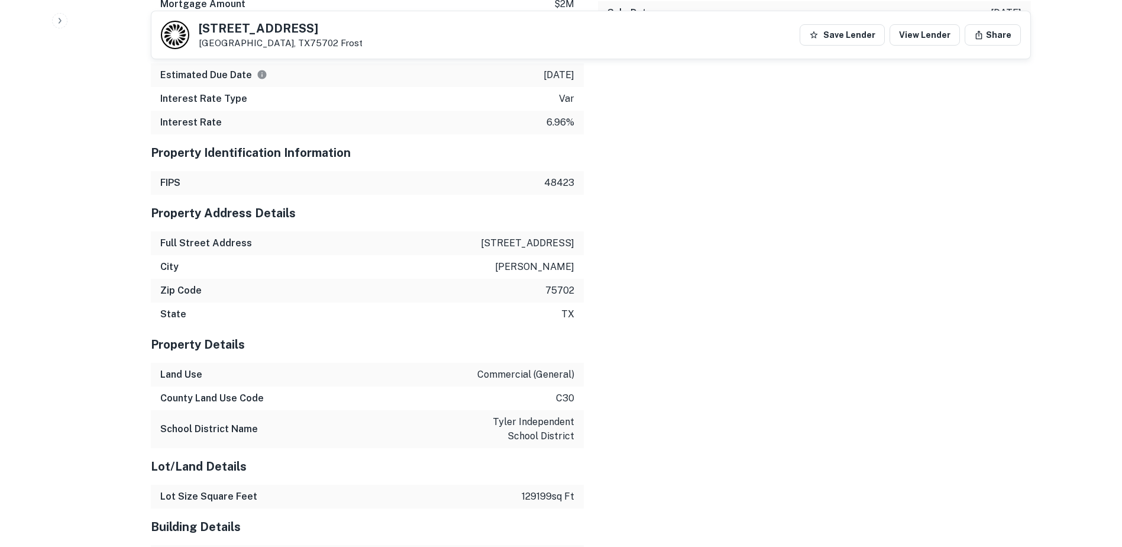
scroll to position [791, 0]
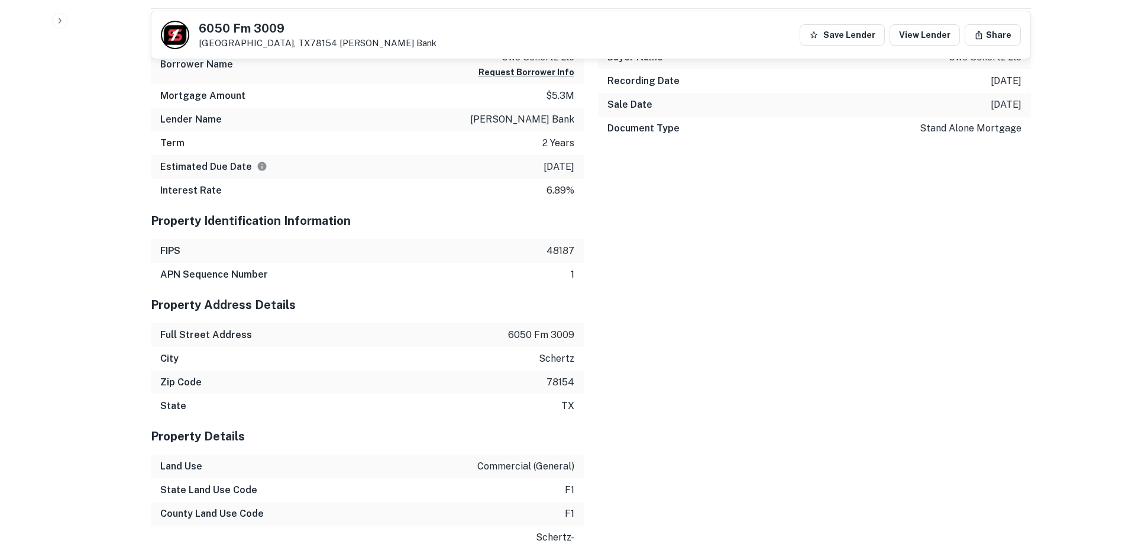
scroll to position [769, 0]
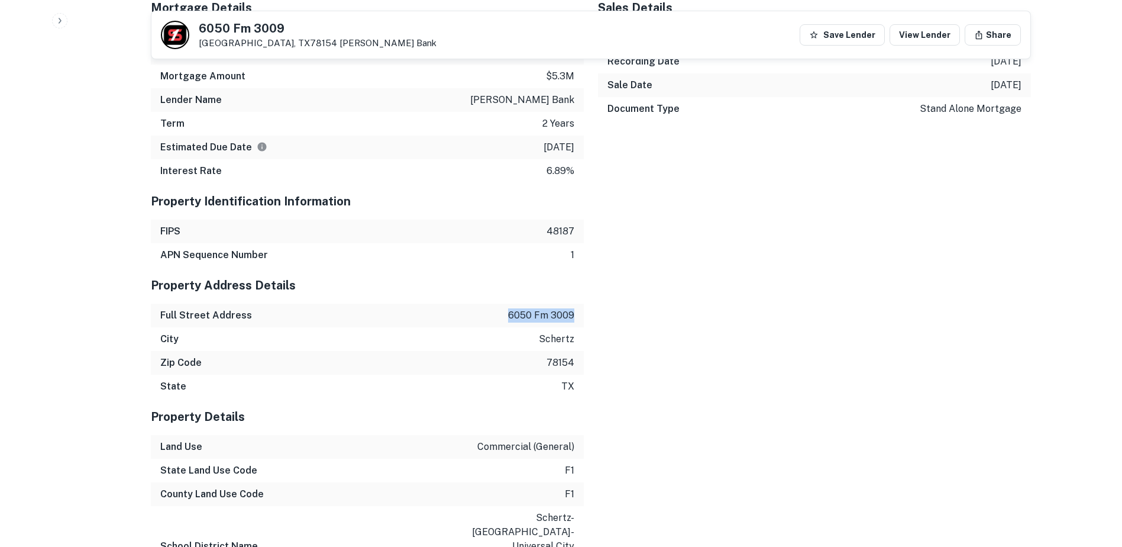
drag, startPoint x: 508, startPoint y: 318, endPoint x: 580, endPoint y: 318, distance: 72.2
click at [580, 318] on div "Full Street Address 6050 fm 3009" at bounding box center [367, 315] width 433 height 24
copy p "6050 fm 3009"
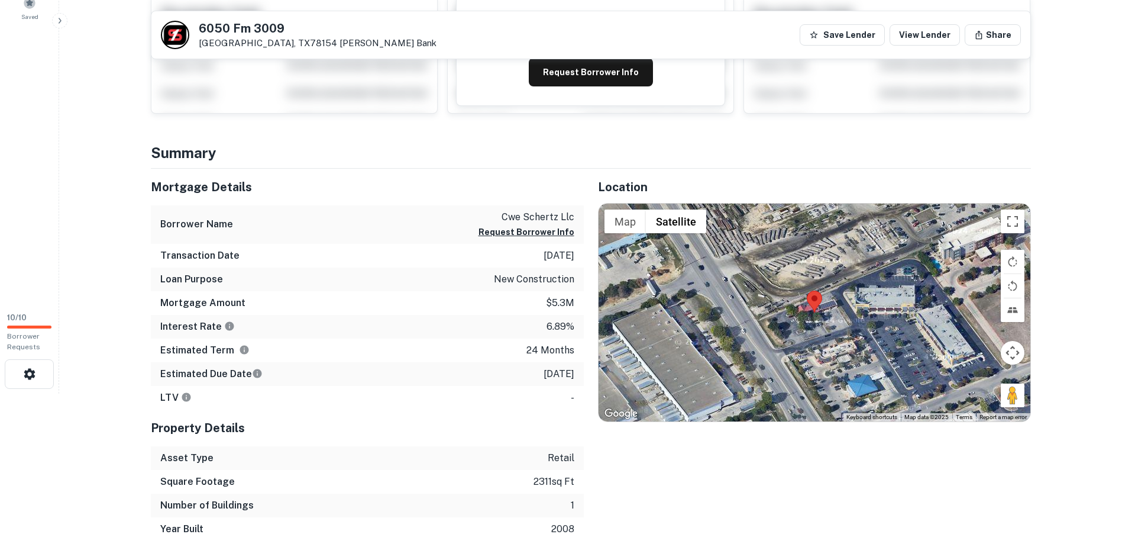
scroll to position [118, 0]
